Goal: Task Accomplishment & Management: Manage account settings

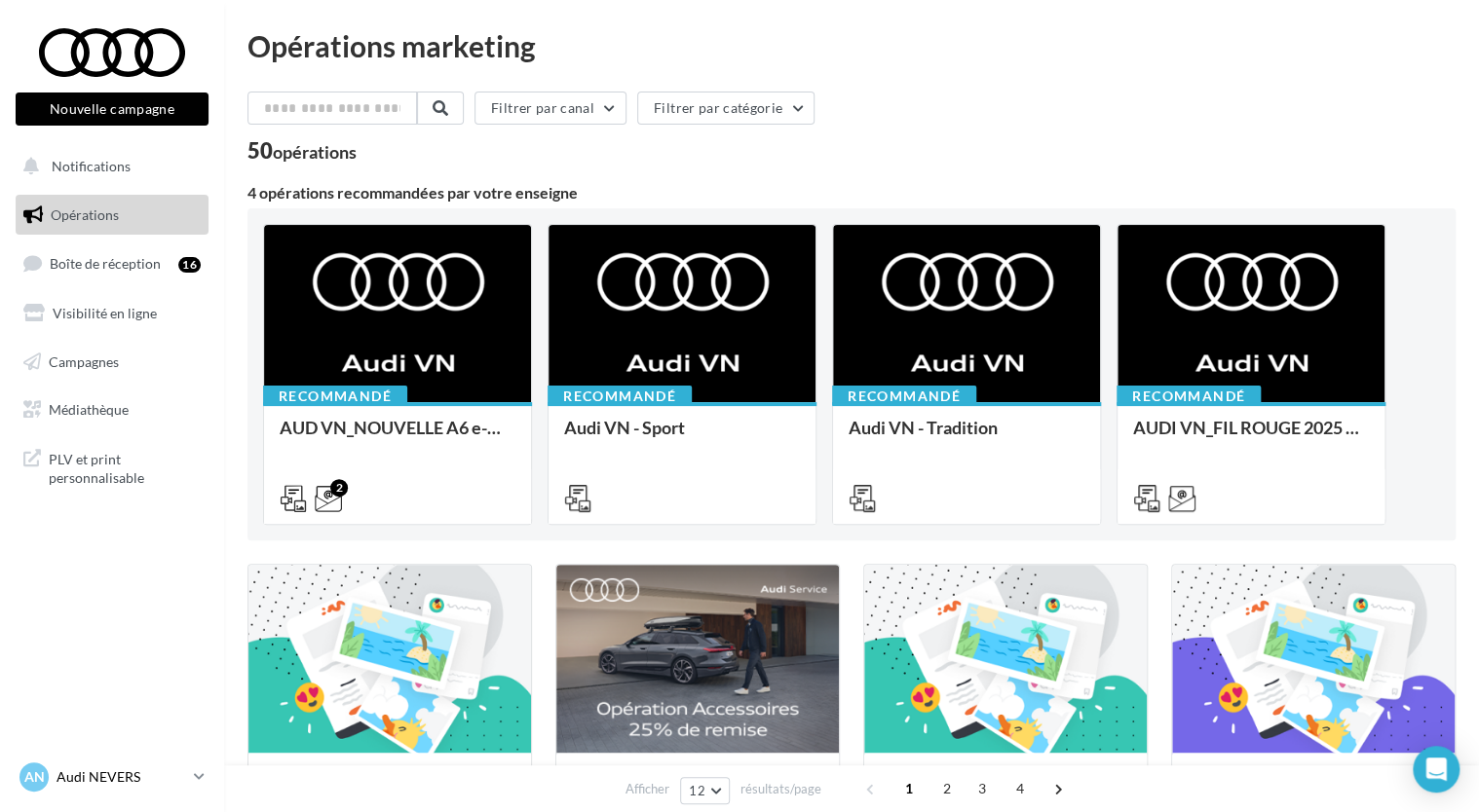
click at [195, 774] on icon at bounding box center [199, 777] width 11 height 17
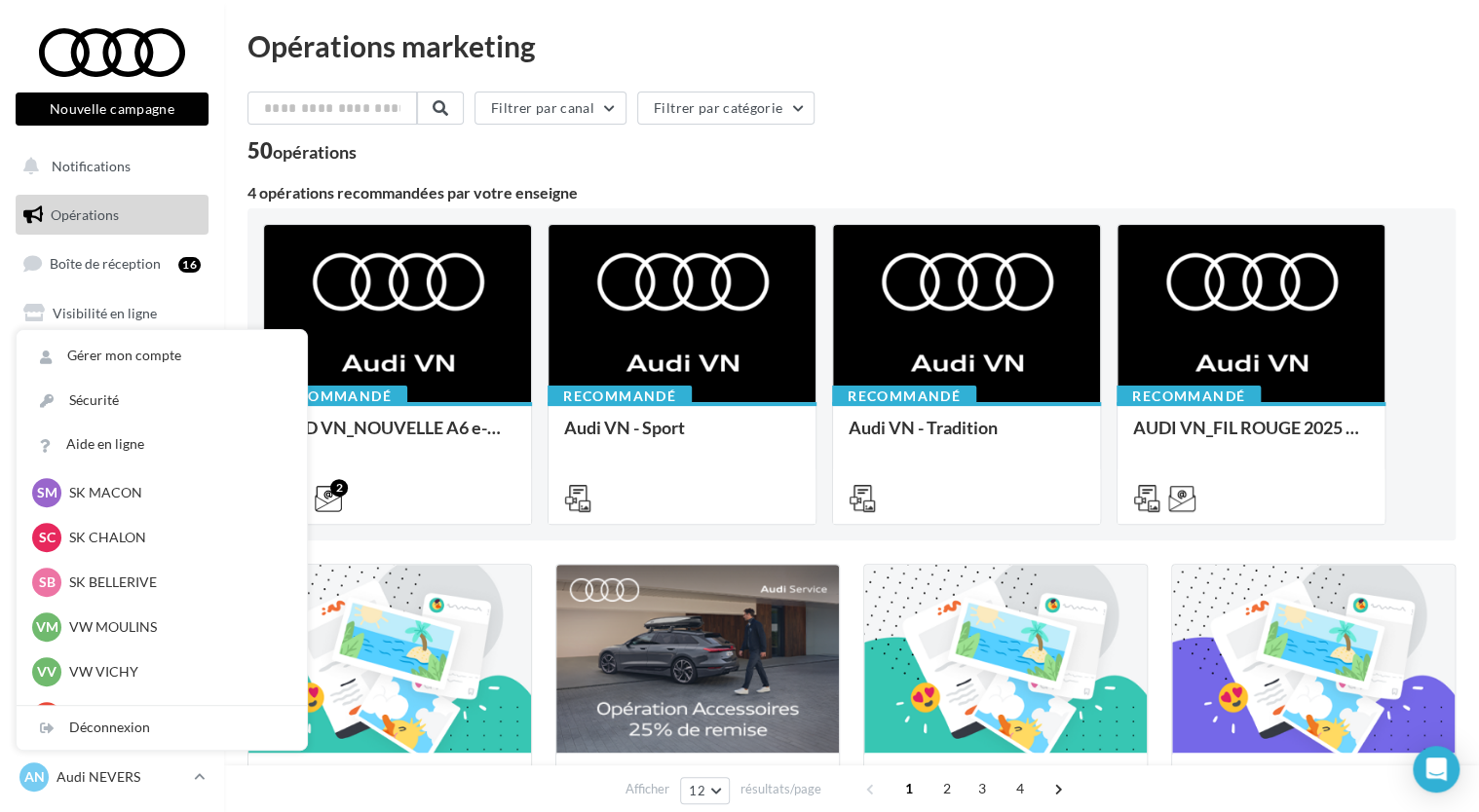
scroll to position [517, 0]
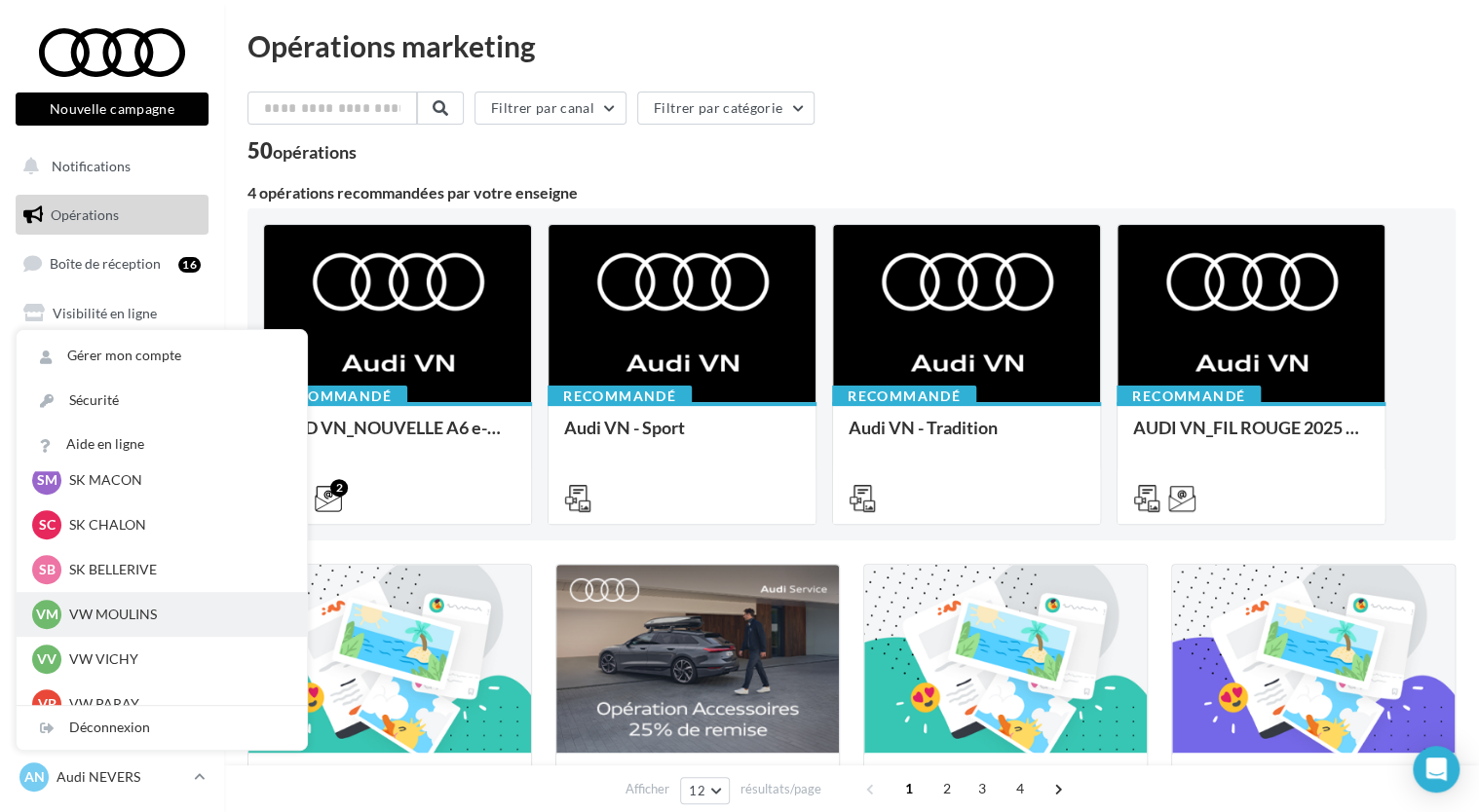
click at [102, 614] on p "VW MOULINS" at bounding box center [176, 615] width 215 height 20
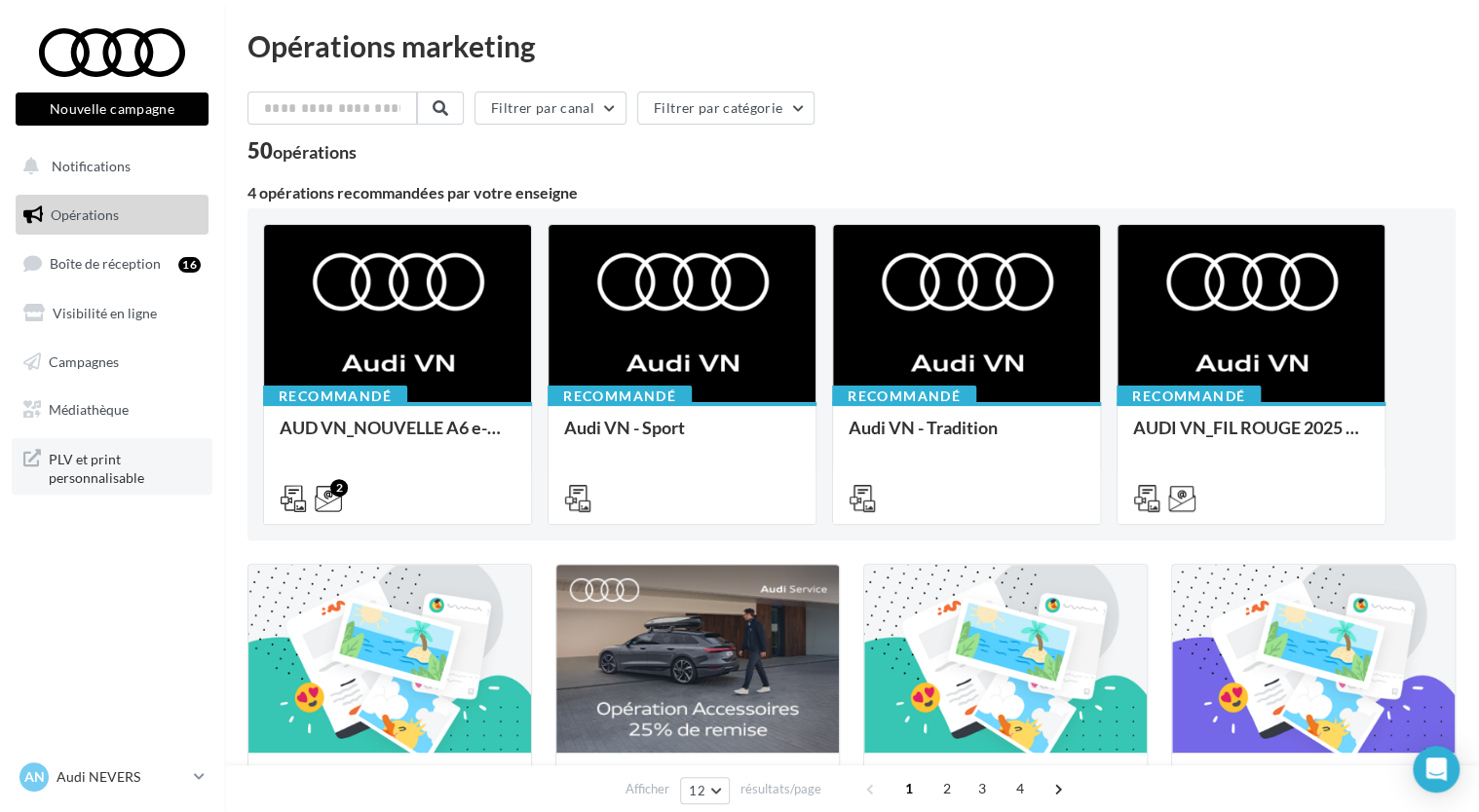
click at [106, 473] on span "PLV et print personnalisable" at bounding box center [124, 467] width 152 height 42
click at [199, 781] on icon at bounding box center [199, 777] width 11 height 17
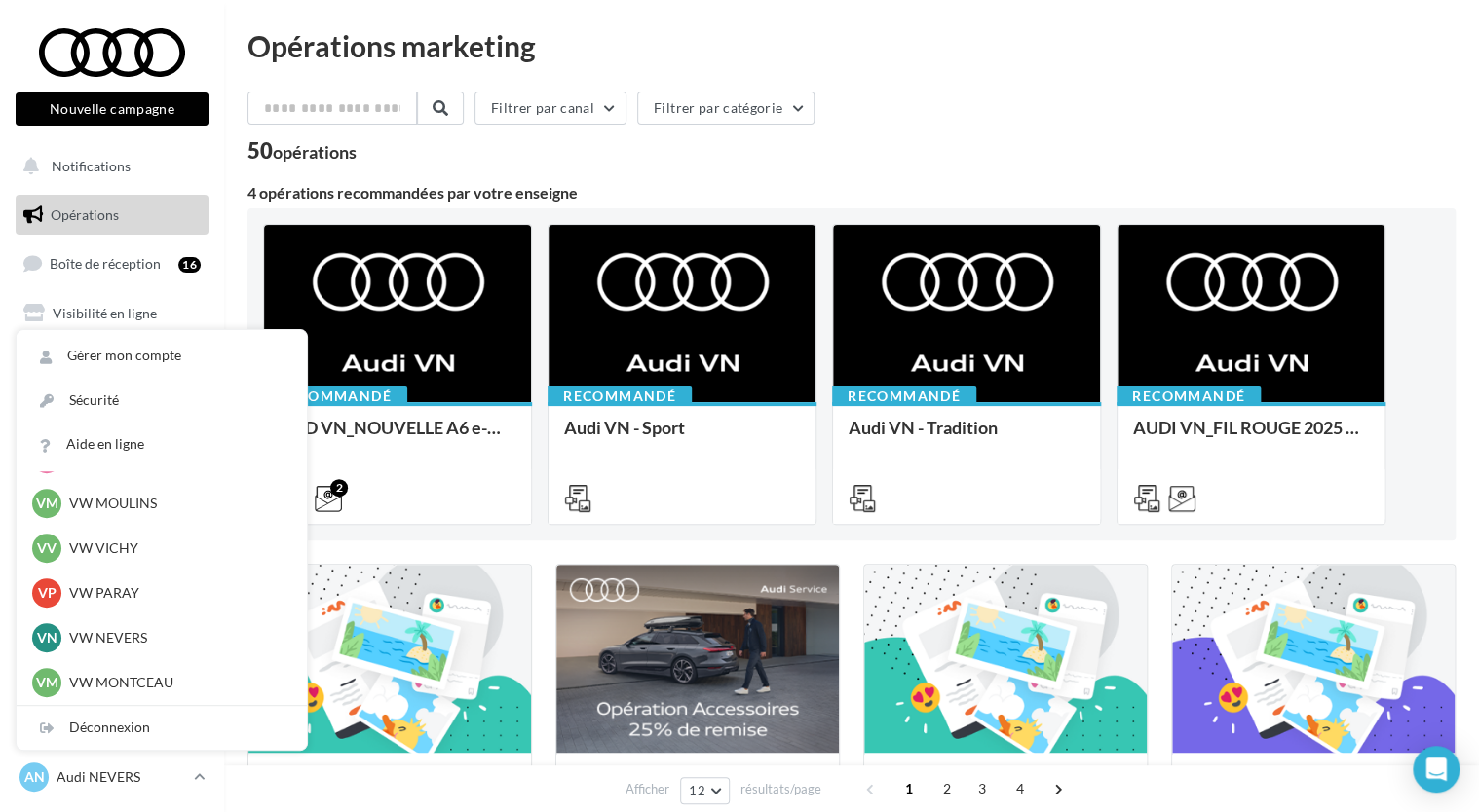
scroll to position [595, 0]
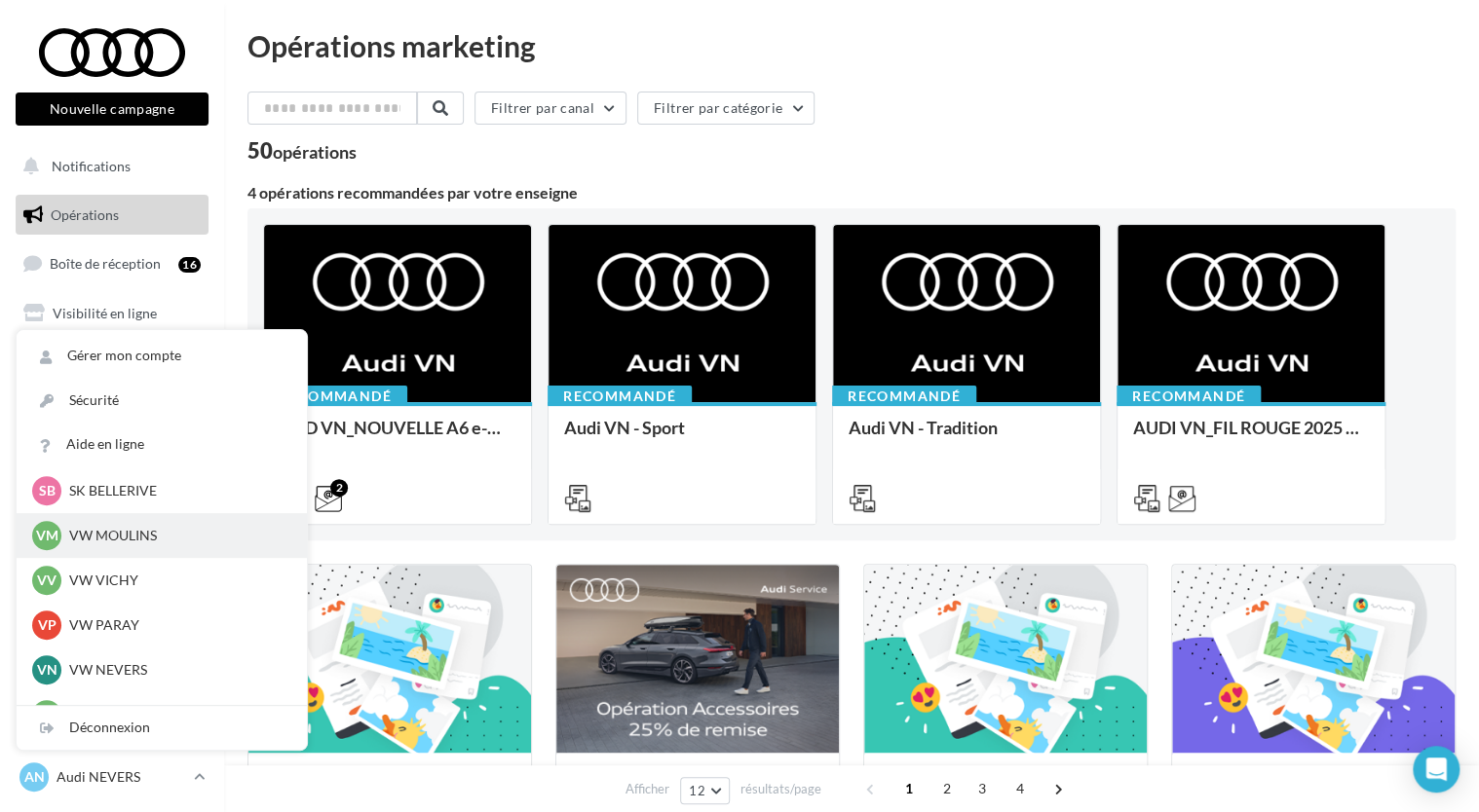
click at [70, 528] on p "VW MOULINS" at bounding box center [176, 535] width 215 height 20
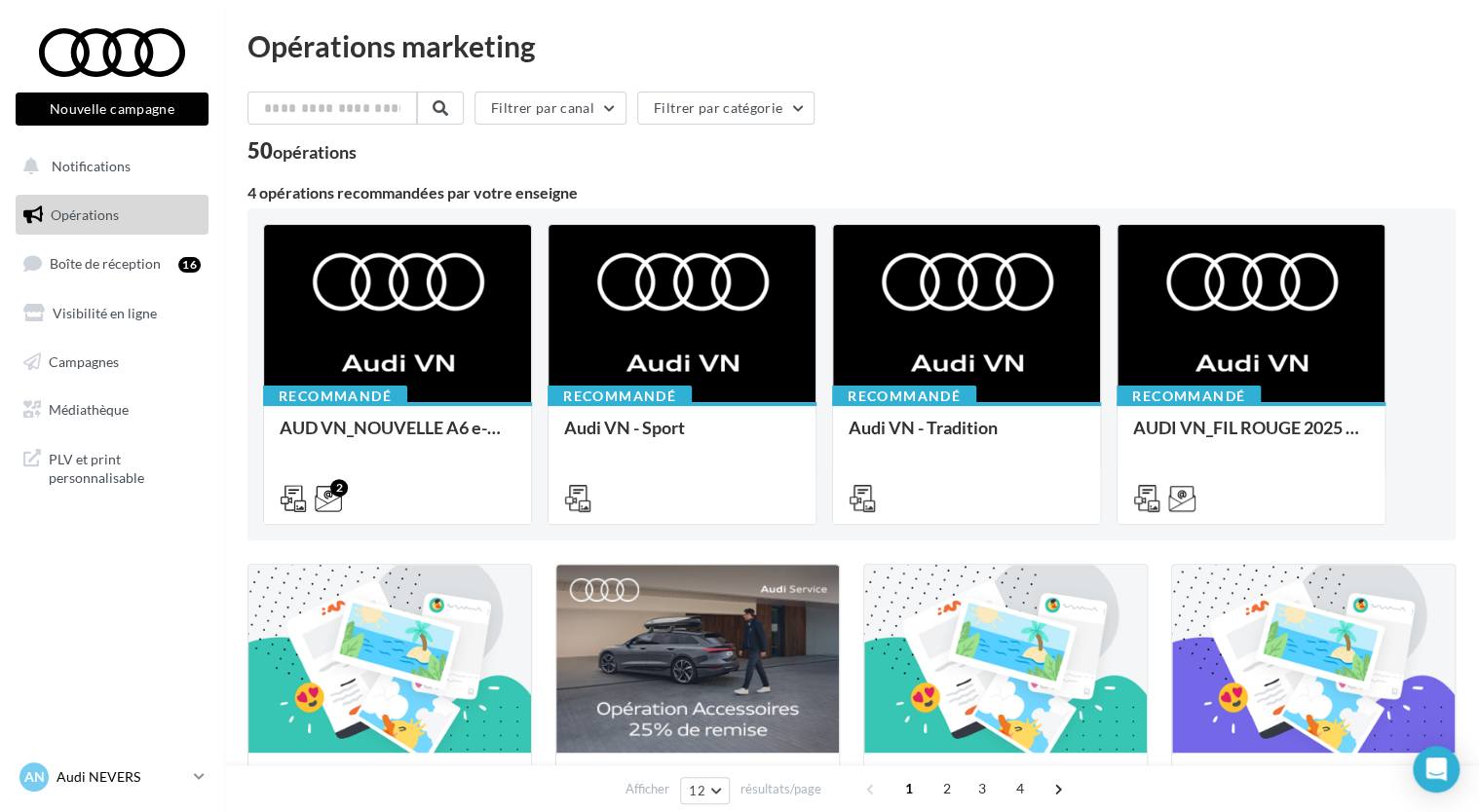
click at [109, 776] on p "Audi NEVERS" at bounding box center [121, 778] width 130 height 20
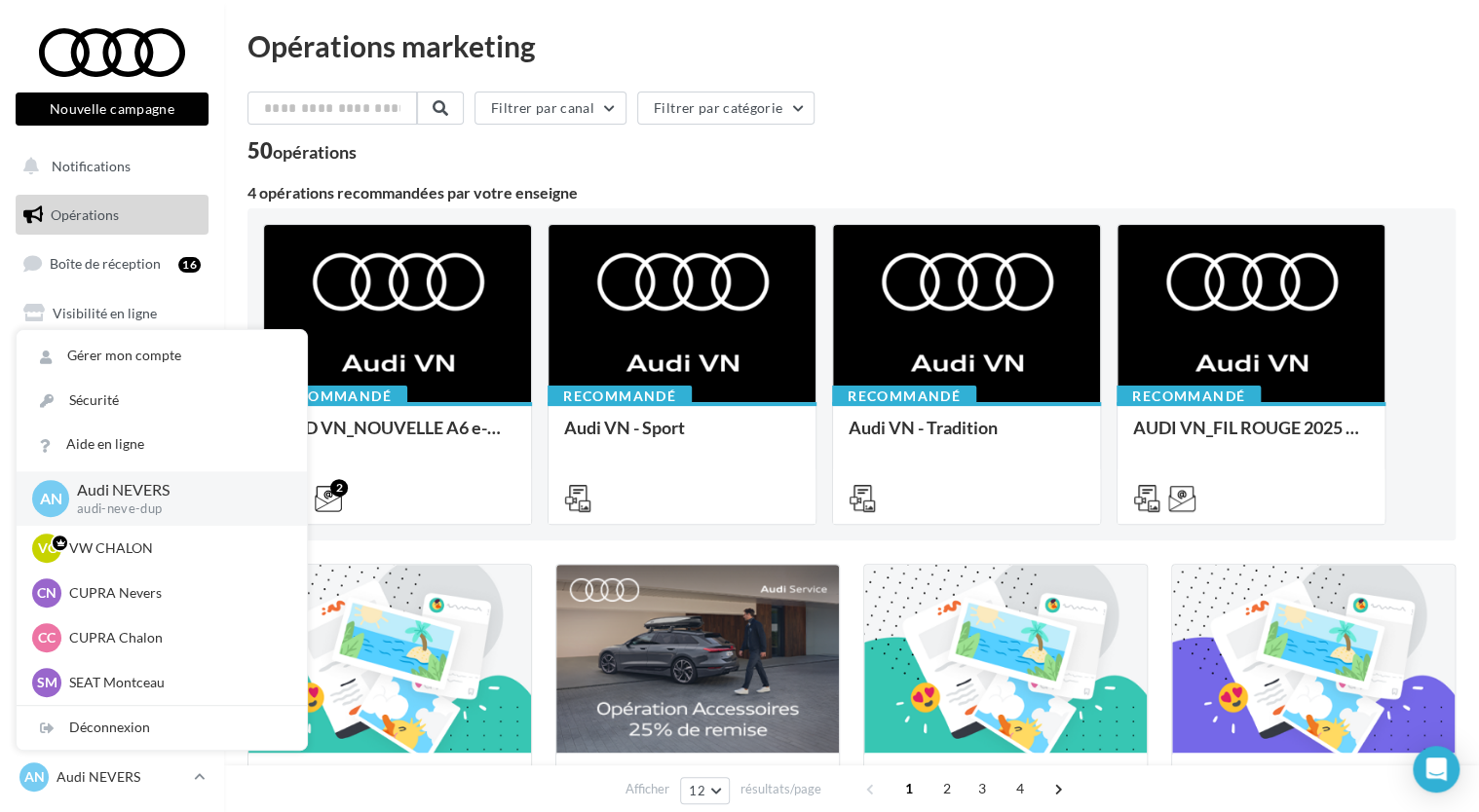
scroll to position [27, 0]
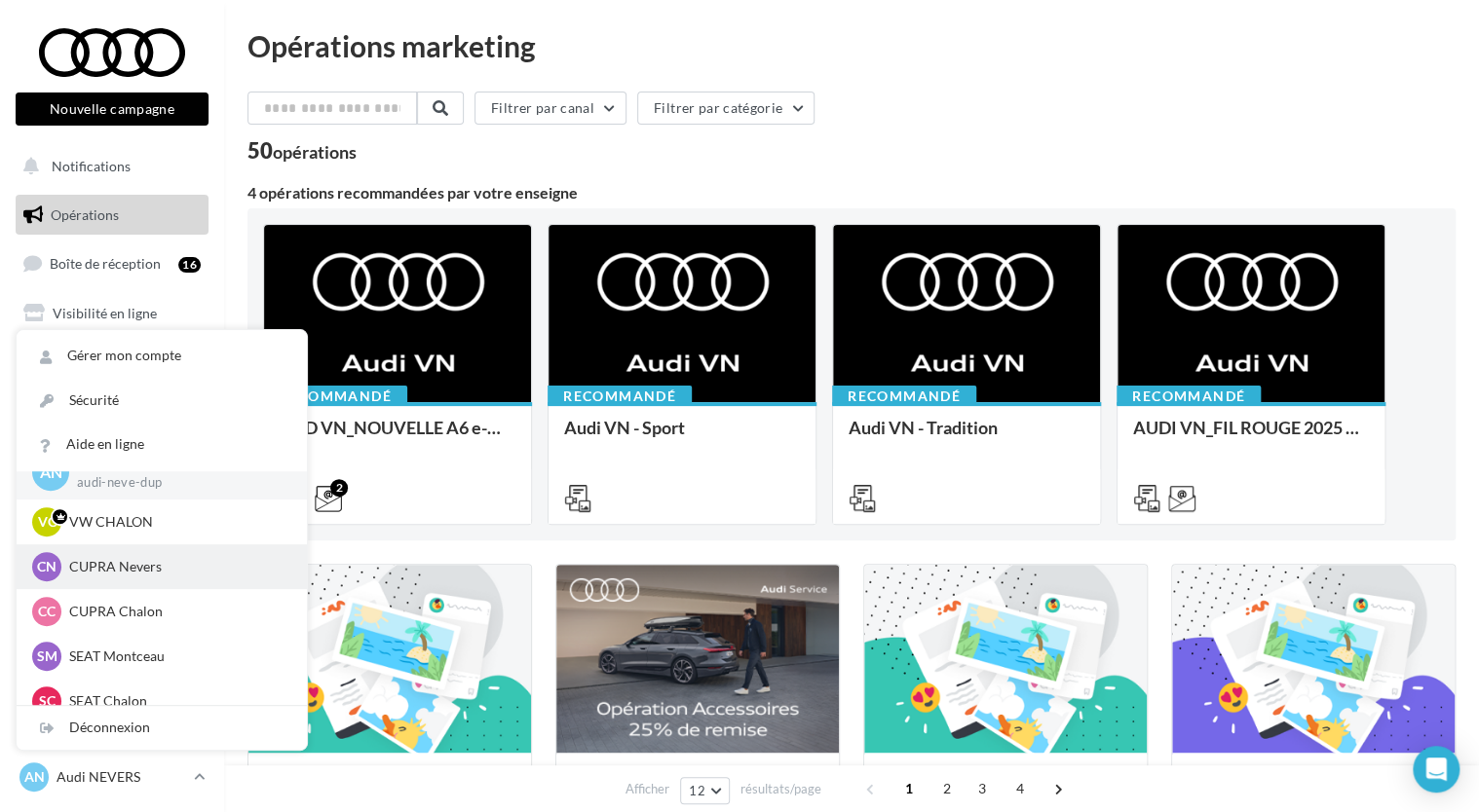
click at [163, 579] on div "CN CUPRA Nevers cupra_nevers" at bounding box center [161, 567] width 259 height 30
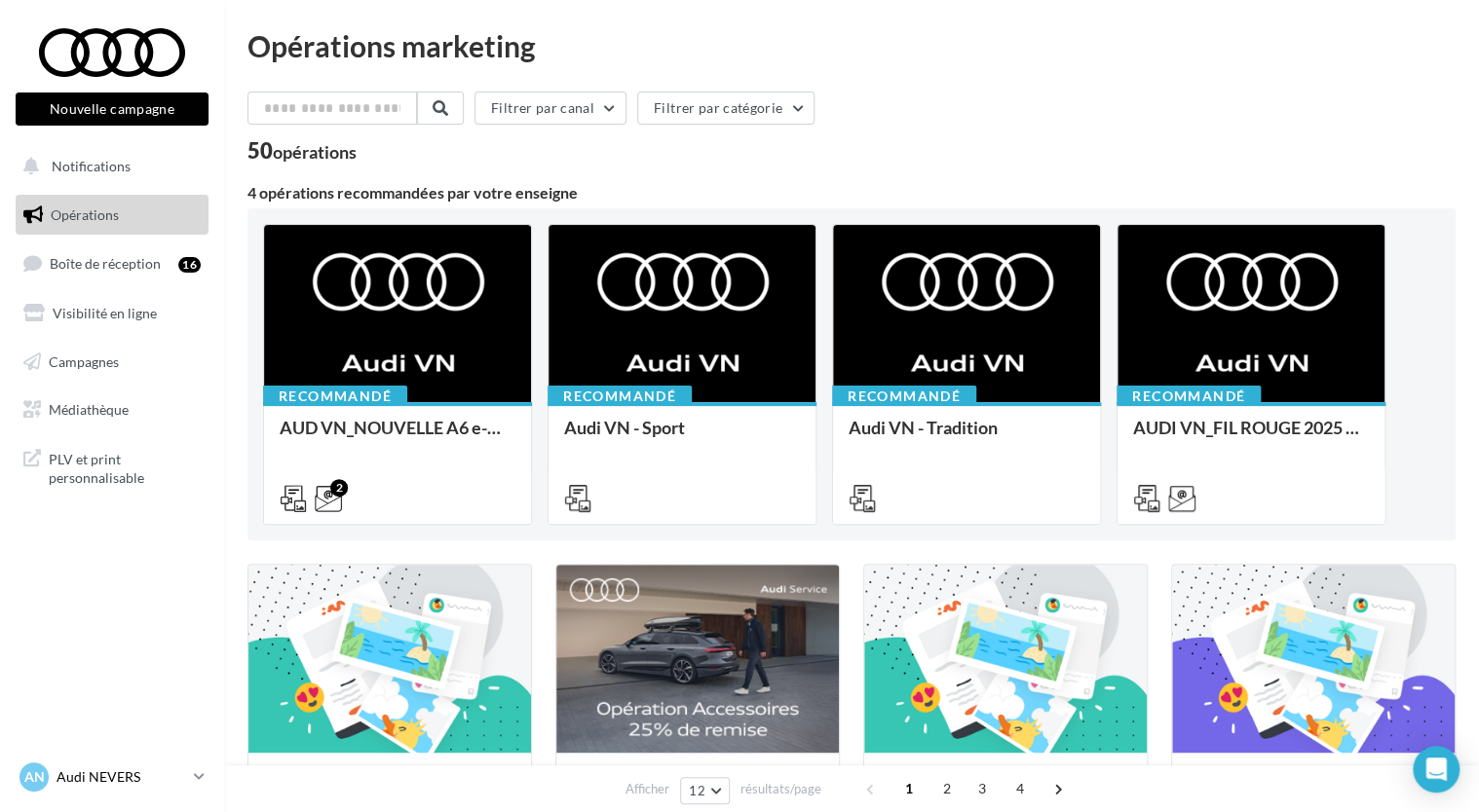
click at [97, 771] on p "Audi NEVERS" at bounding box center [121, 778] width 130 height 20
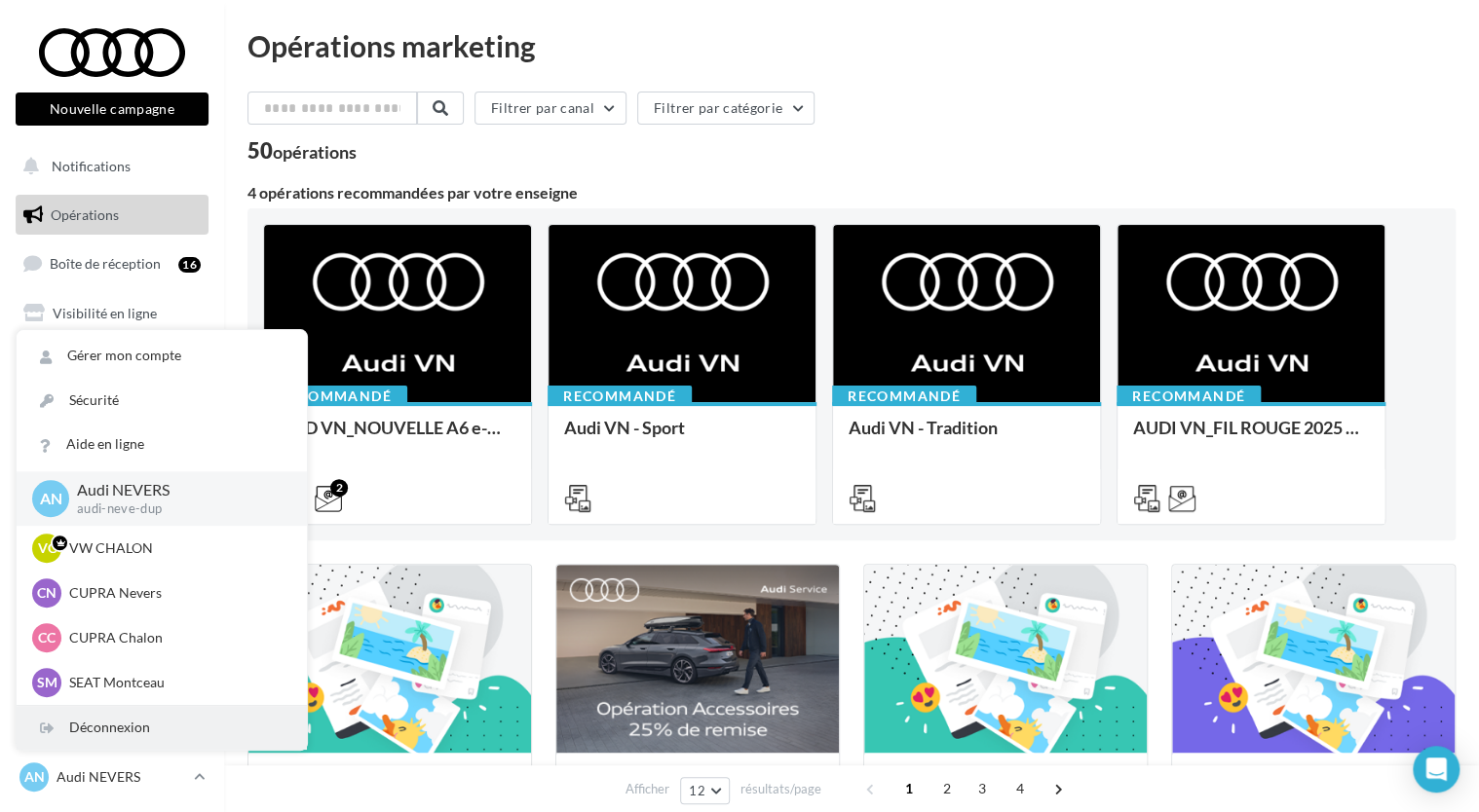
click at [126, 727] on div "Déconnexion" at bounding box center [161, 728] width 290 height 44
